Goal: Task Accomplishment & Management: Use online tool/utility

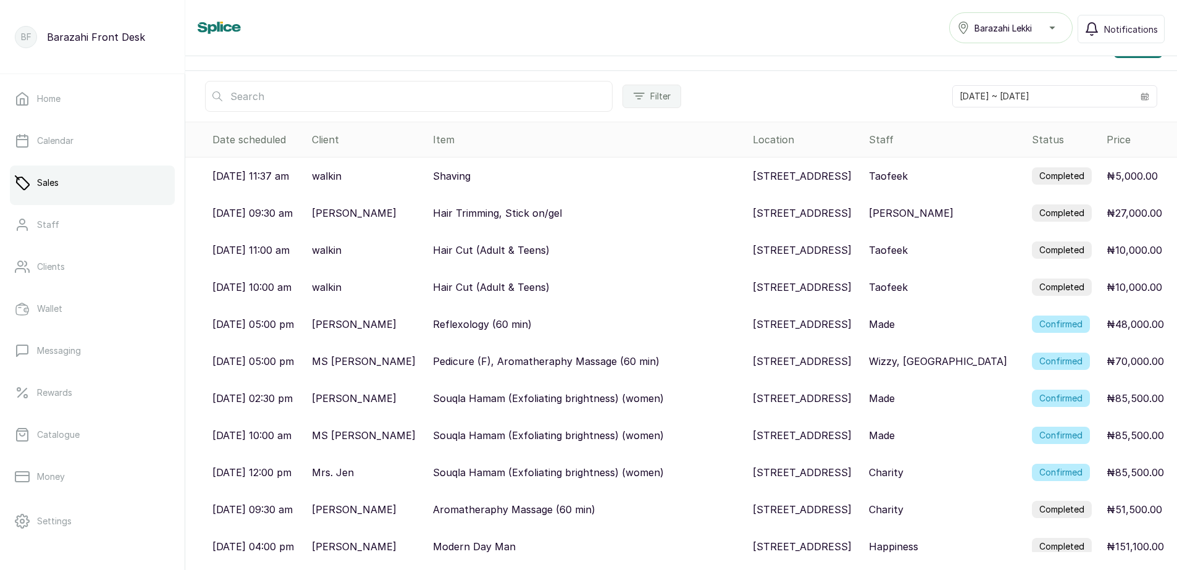
scroll to position [34, 0]
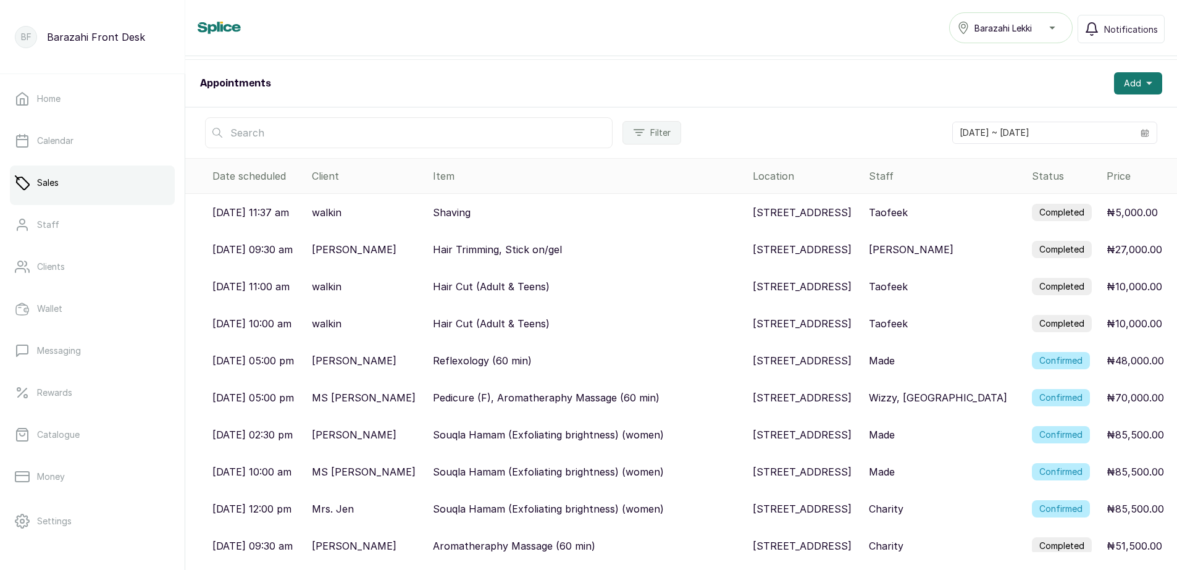
click at [1049, 248] on label "Completed" at bounding box center [1062, 249] width 60 height 17
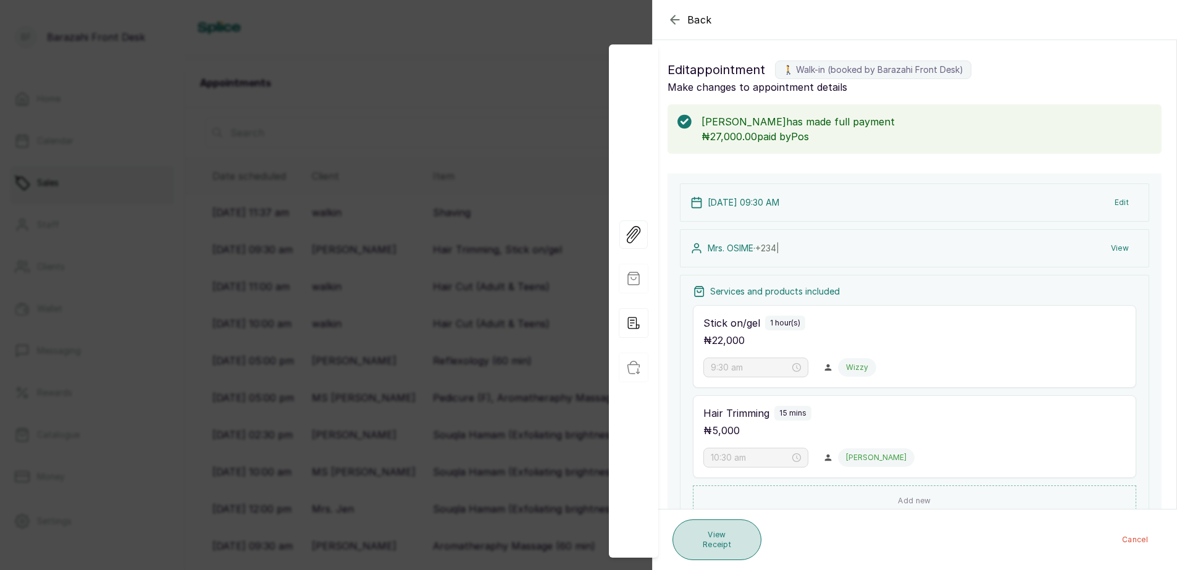
click at [713, 539] on button "View Receipt" at bounding box center [717, 539] width 89 height 41
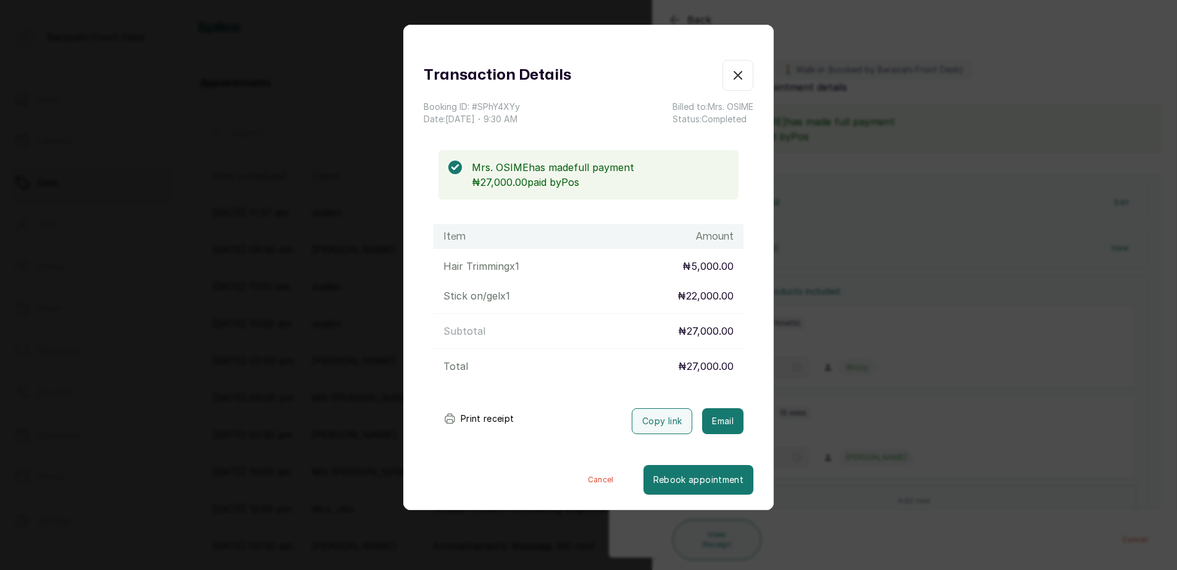
click at [503, 421] on button "Print receipt" at bounding box center [479, 418] width 91 height 25
click at [731, 75] on icon "button" at bounding box center [738, 75] width 15 height 15
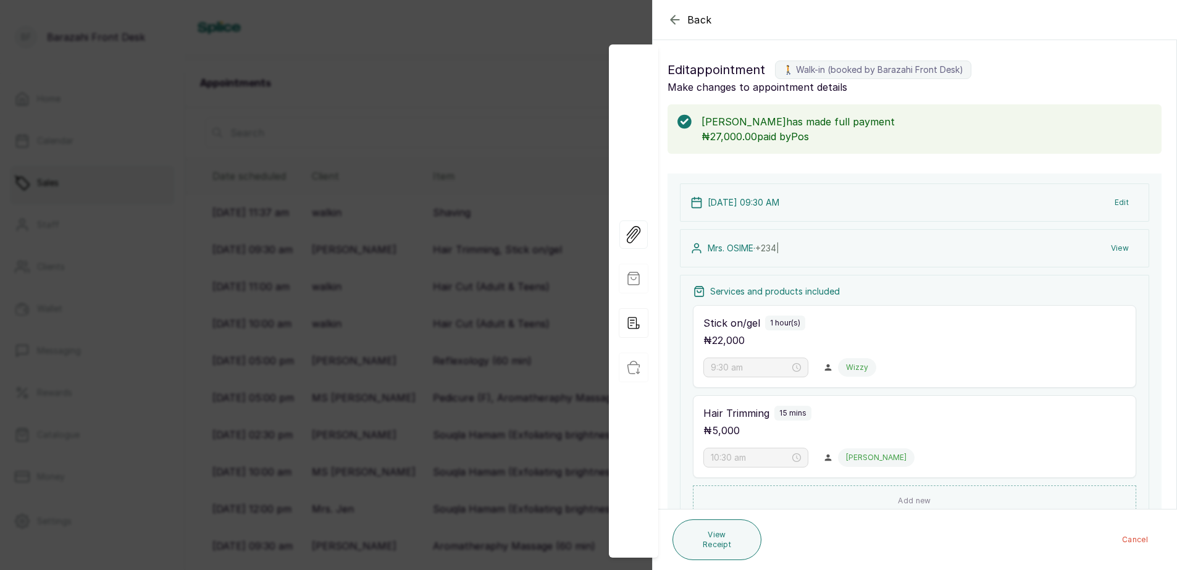
click at [678, 22] on icon "button" at bounding box center [675, 19] width 15 height 15
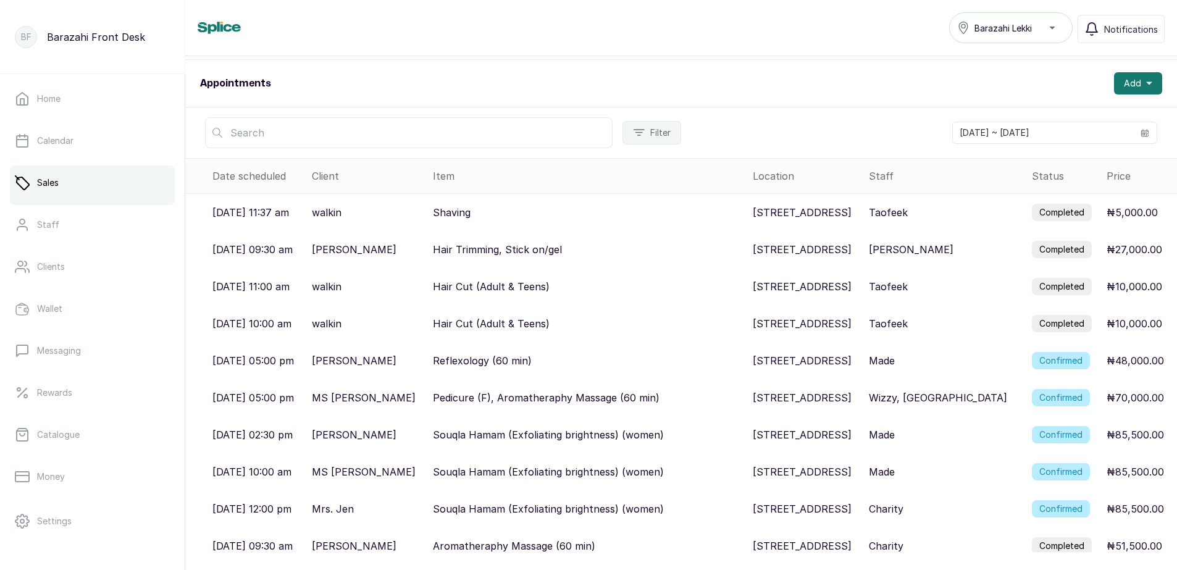
click at [1051, 211] on label "Completed" at bounding box center [1062, 212] width 60 height 17
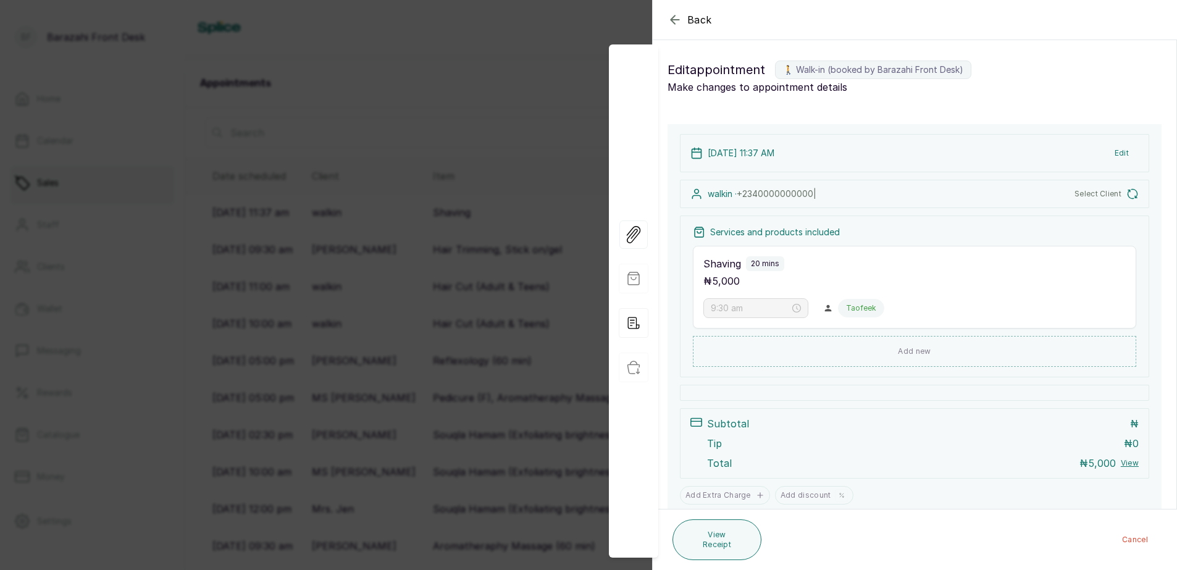
type input "11:37 am"
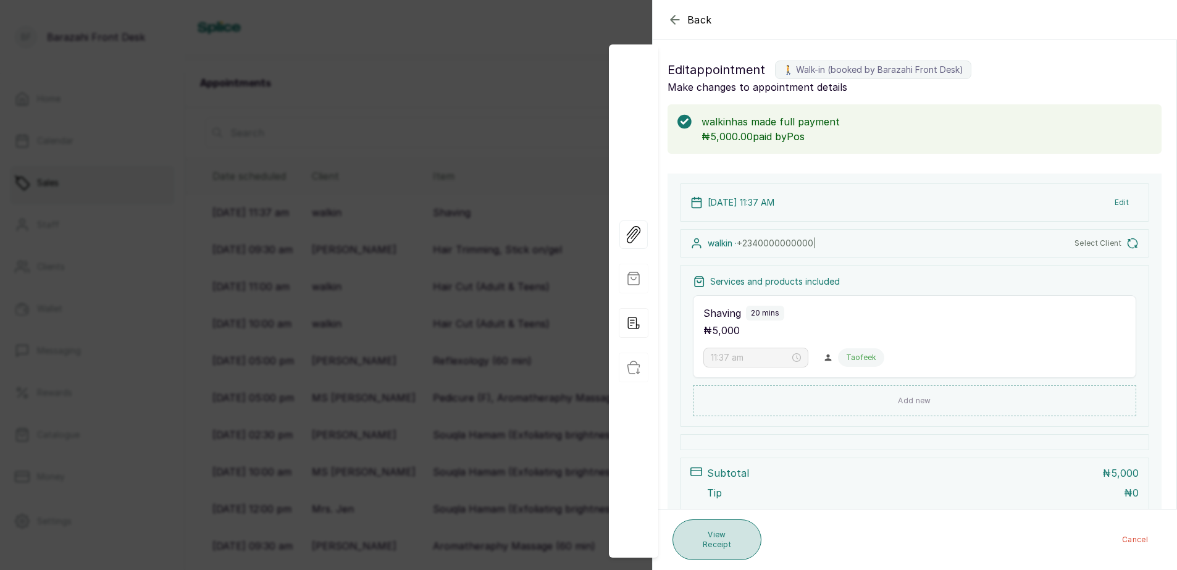
click at [734, 532] on button "View Receipt" at bounding box center [717, 539] width 89 height 41
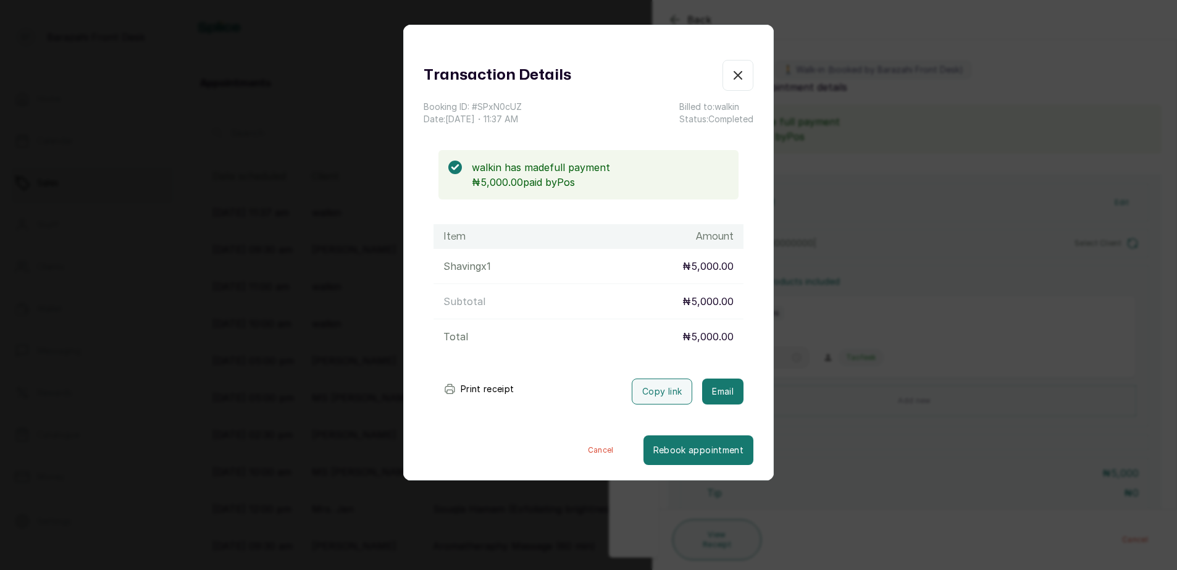
click at [475, 394] on button "Print receipt" at bounding box center [479, 389] width 91 height 25
click at [731, 79] on icon "button" at bounding box center [738, 75] width 15 height 15
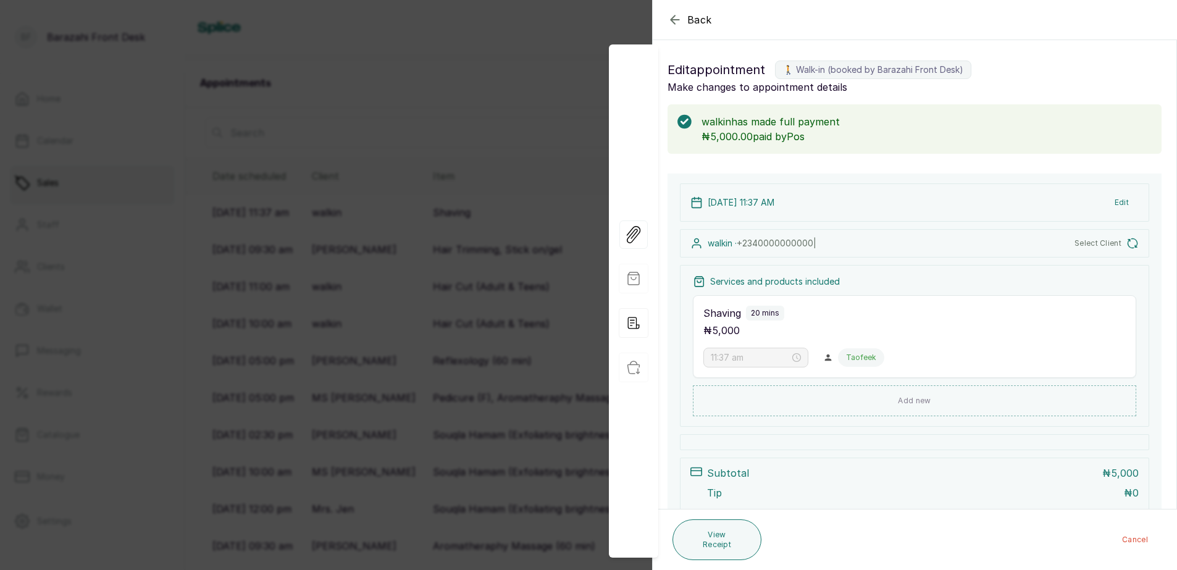
click at [674, 27] on icon "button" at bounding box center [675, 19] width 15 height 15
